Goal: Task Accomplishment & Management: Use online tool/utility

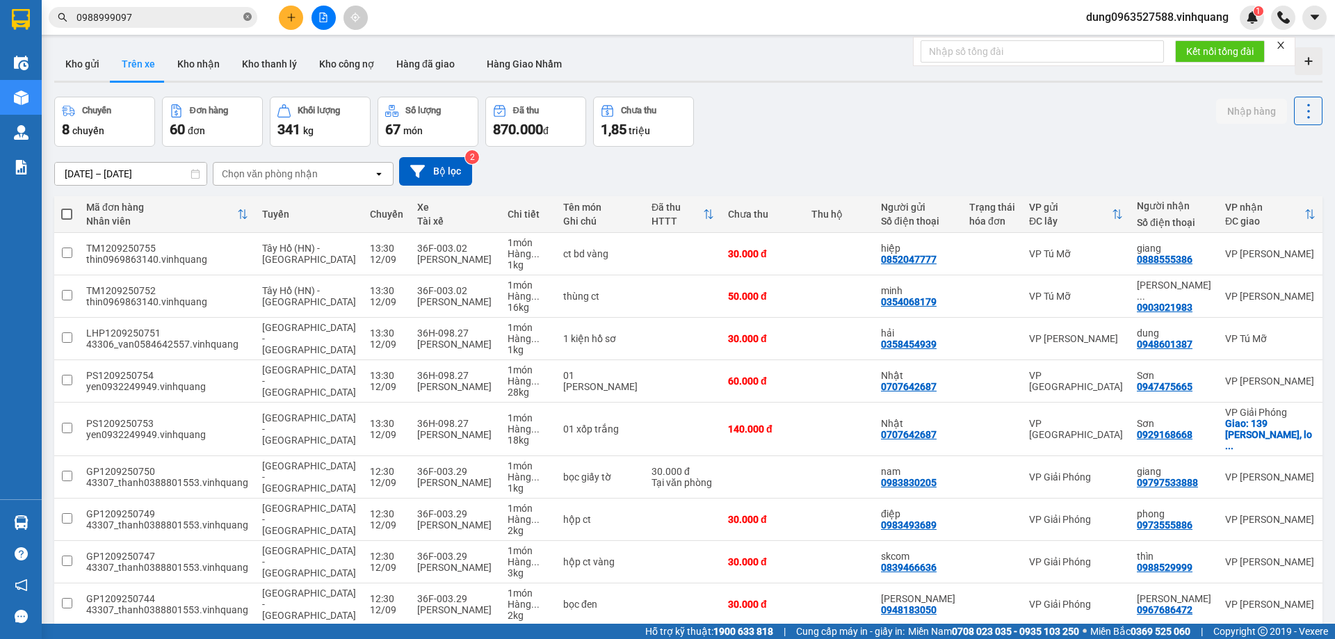
scroll to position [90, 0]
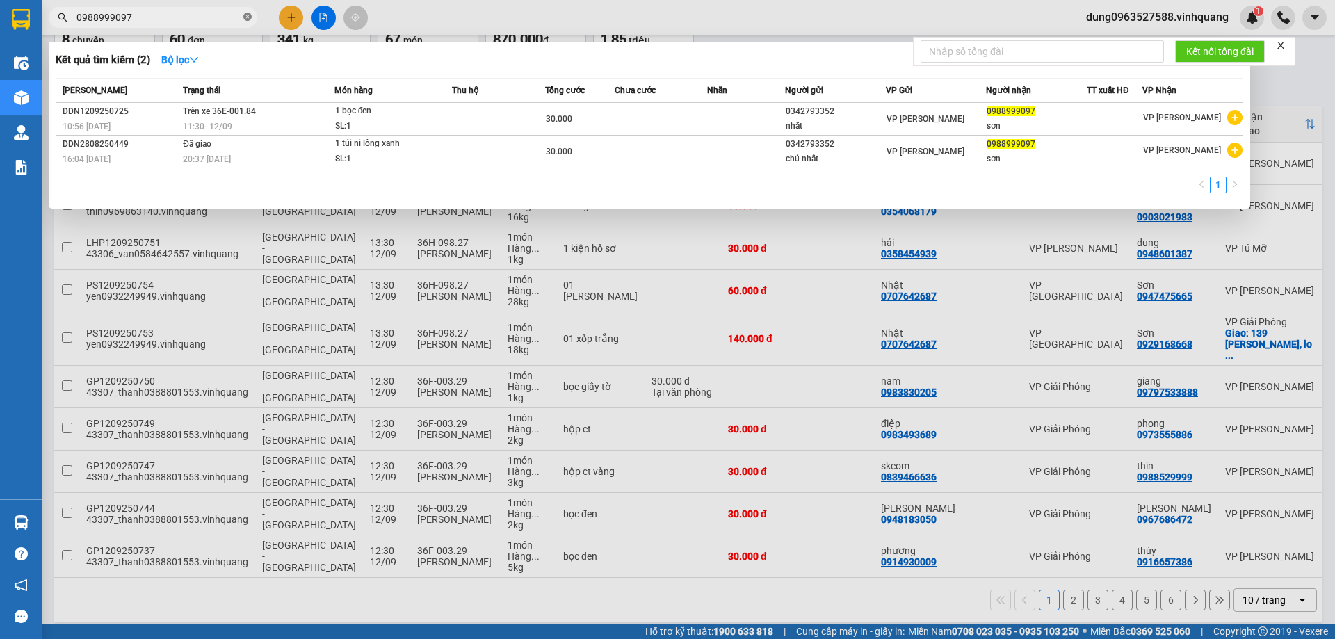
click at [248, 14] on icon "close-circle" at bounding box center [247, 17] width 8 height 8
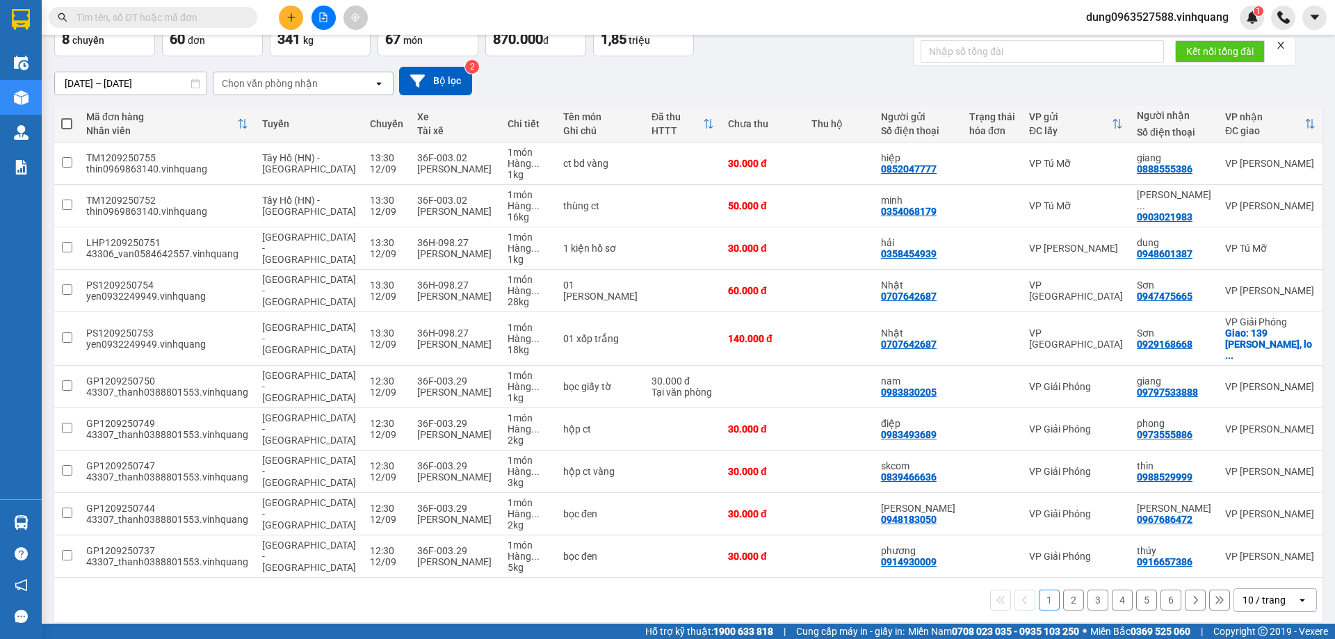
click at [187, 16] on input "text" at bounding box center [159, 17] width 164 height 15
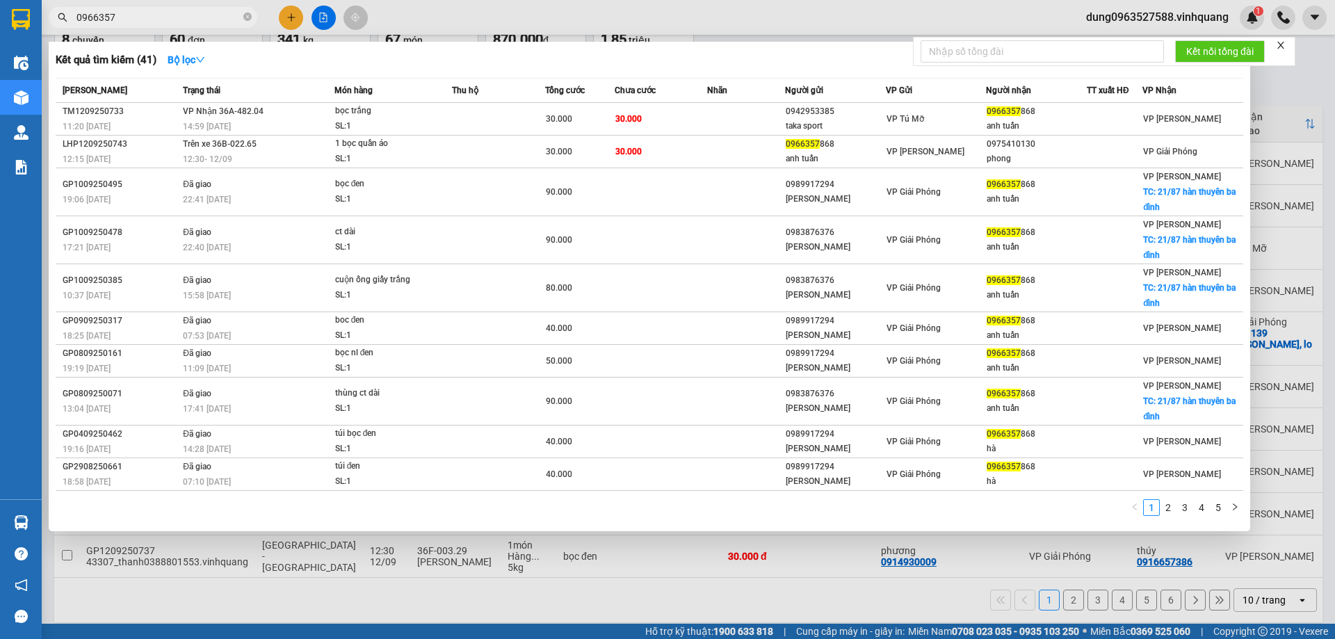
type input "0966357"
click at [565, 577] on div at bounding box center [667, 319] width 1335 height 639
click at [247, 17] on icon "close-circle" at bounding box center [247, 17] width 8 height 8
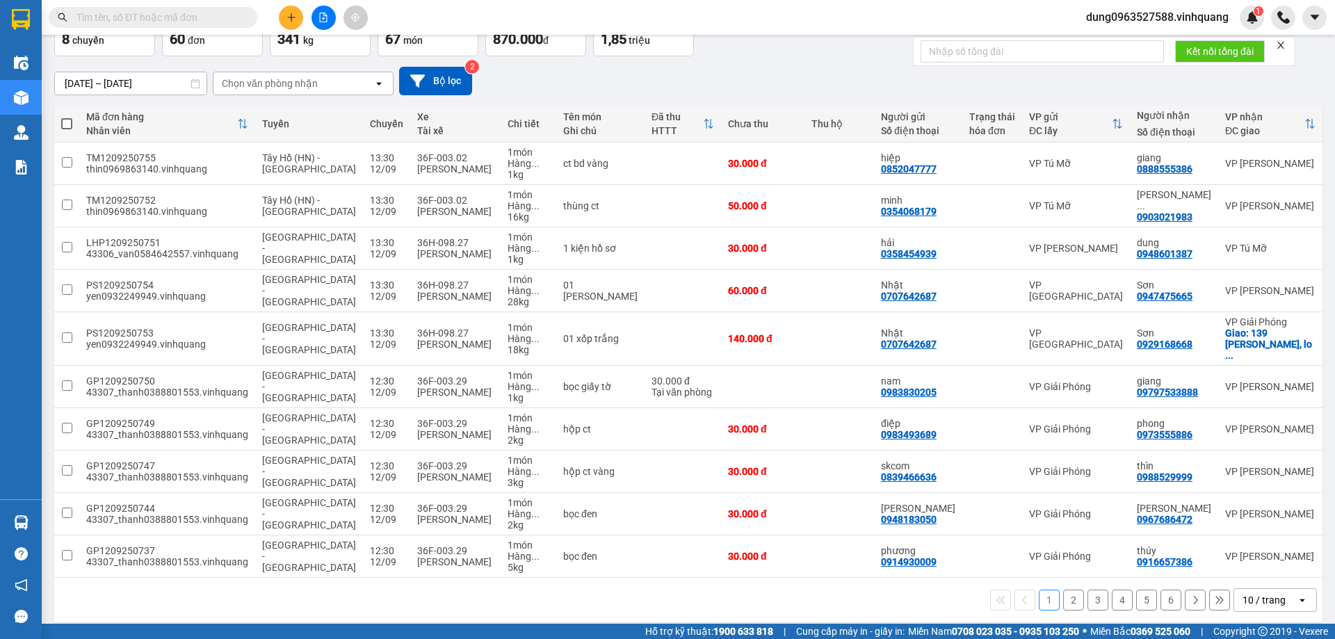
click at [145, 19] on input "text" at bounding box center [159, 17] width 164 height 15
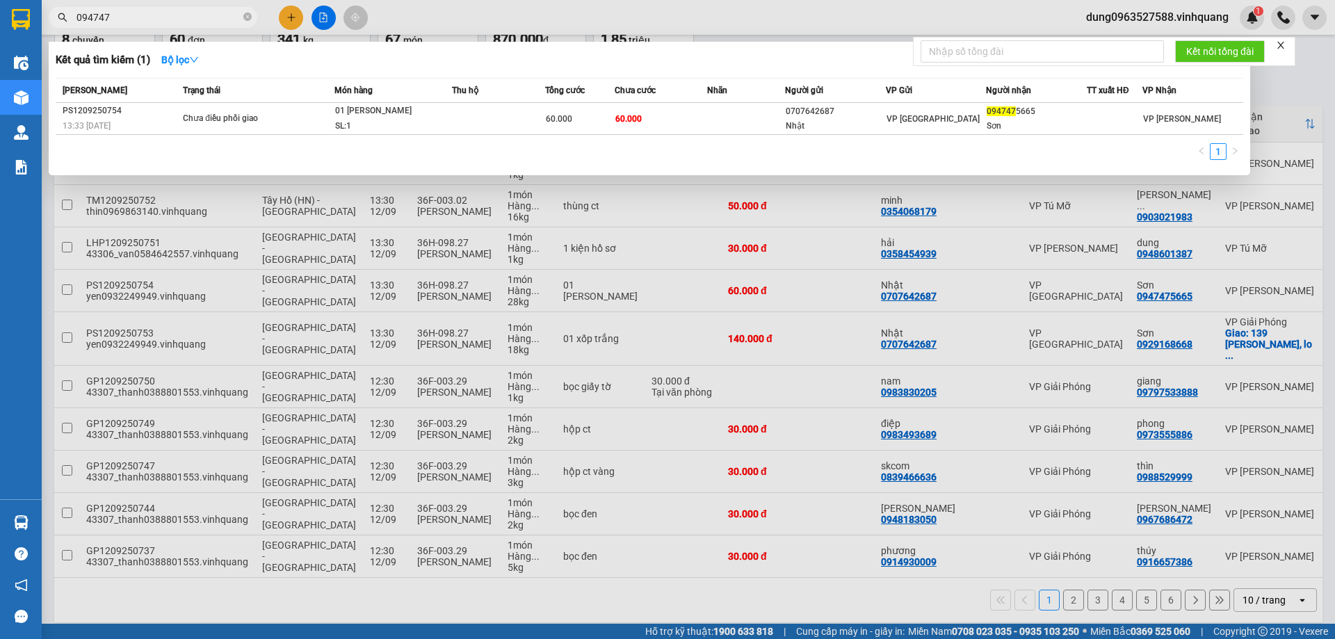
type input "094747"
click at [635, 207] on div at bounding box center [667, 319] width 1335 height 639
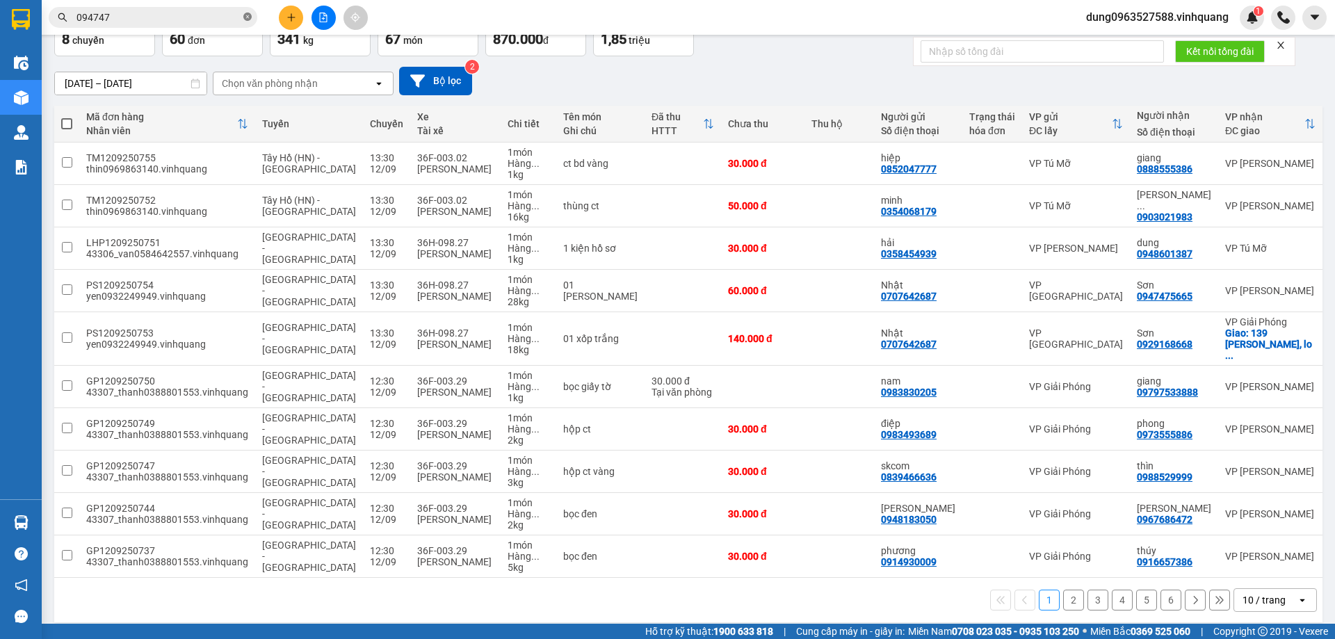
click at [246, 17] on icon "close-circle" at bounding box center [247, 17] width 8 height 8
click at [164, 17] on input "text" at bounding box center [159, 17] width 164 height 15
paste input "0975410130"
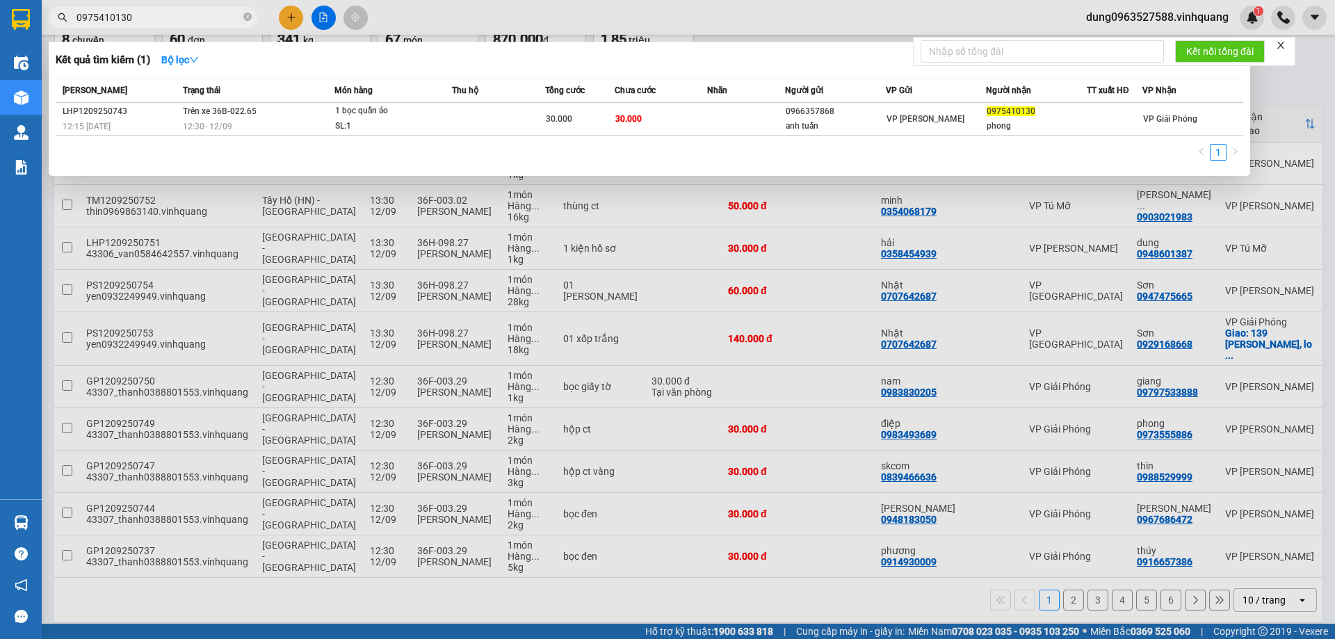
type input "0975410130"
